Goal: Task Accomplishment & Management: Manage account settings

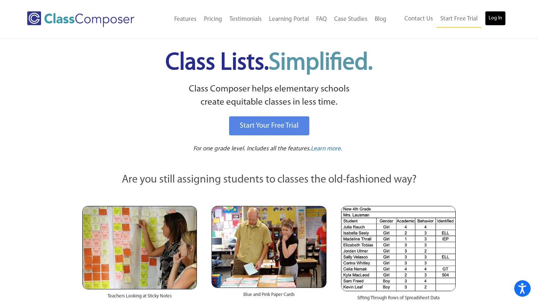
click at [335, 20] on link "Log In" at bounding box center [495, 18] width 21 height 15
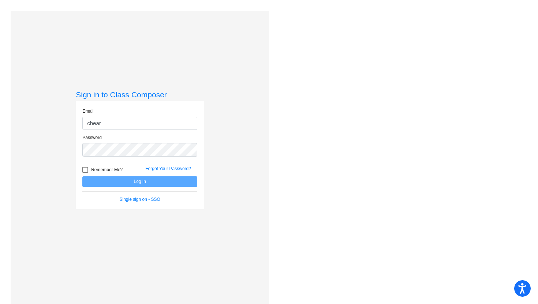
type input "cbeard@hershey.k12.pa.us"
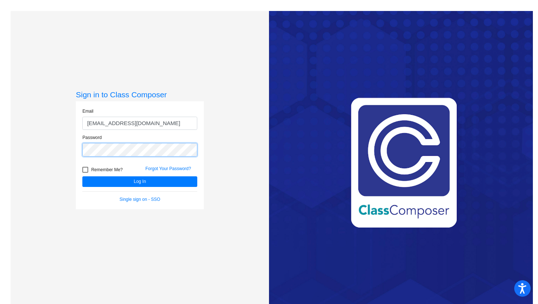
click at [82, 176] on button "Log In" at bounding box center [139, 181] width 115 height 11
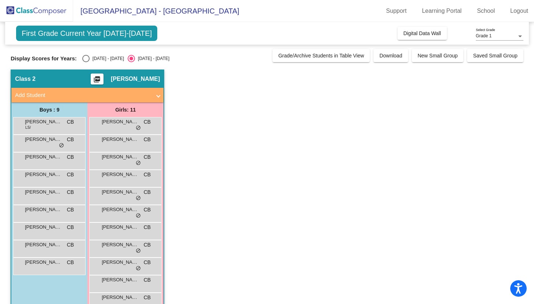
click at [85, 60] on div "Select an option" at bounding box center [85, 58] width 7 height 7
click at [86, 62] on input "2024 - 2025" at bounding box center [86, 62] width 0 height 0
radio input "true"
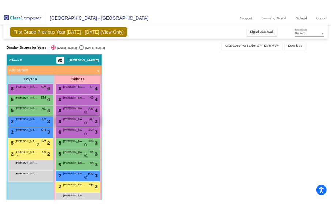
scroll to position [18, 0]
